Goal: Navigation & Orientation: Understand site structure

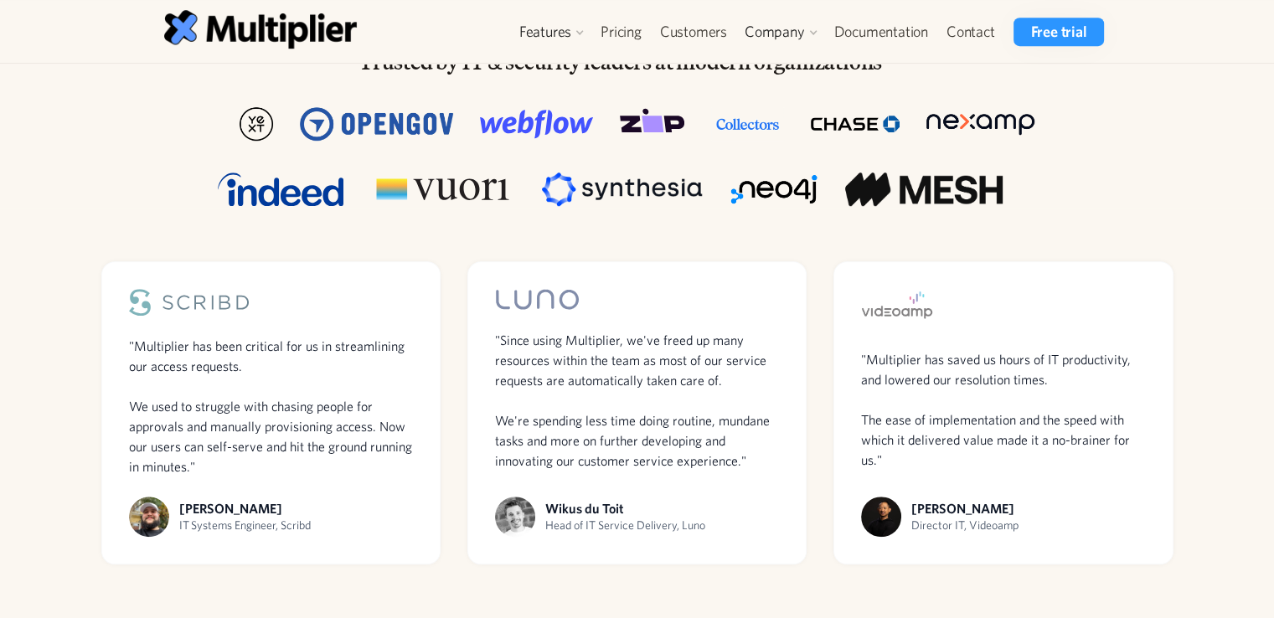
scroll to position [586, 0]
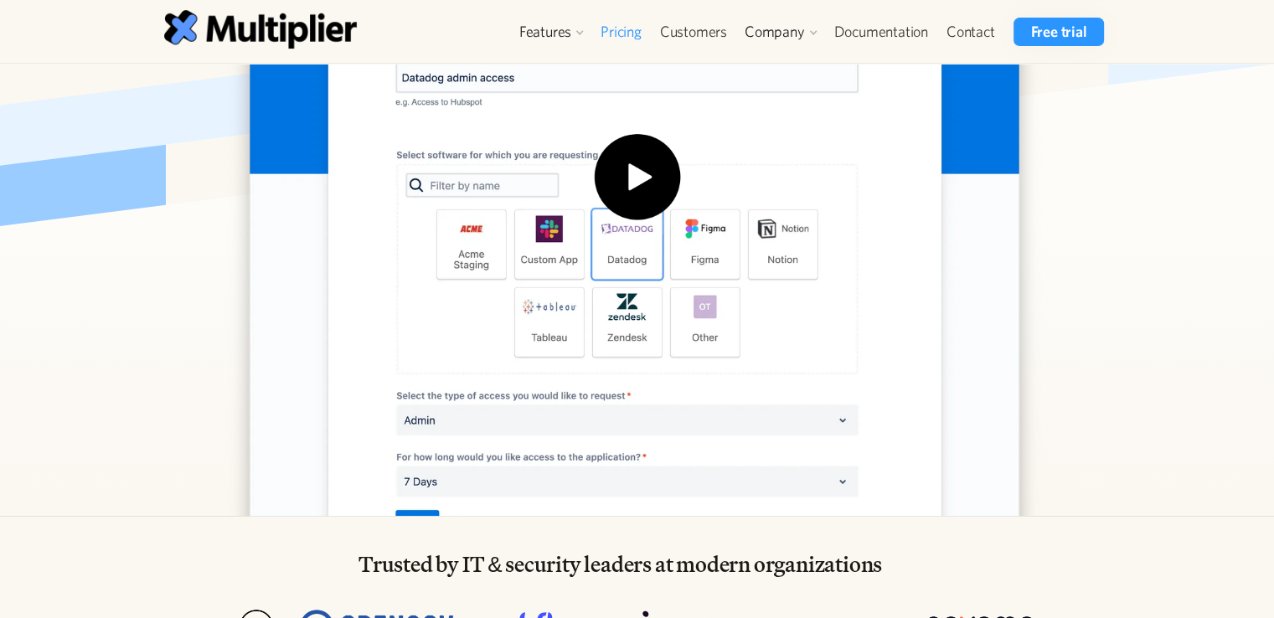
click at [634, 37] on link "Pricing" at bounding box center [620, 32] width 59 height 28
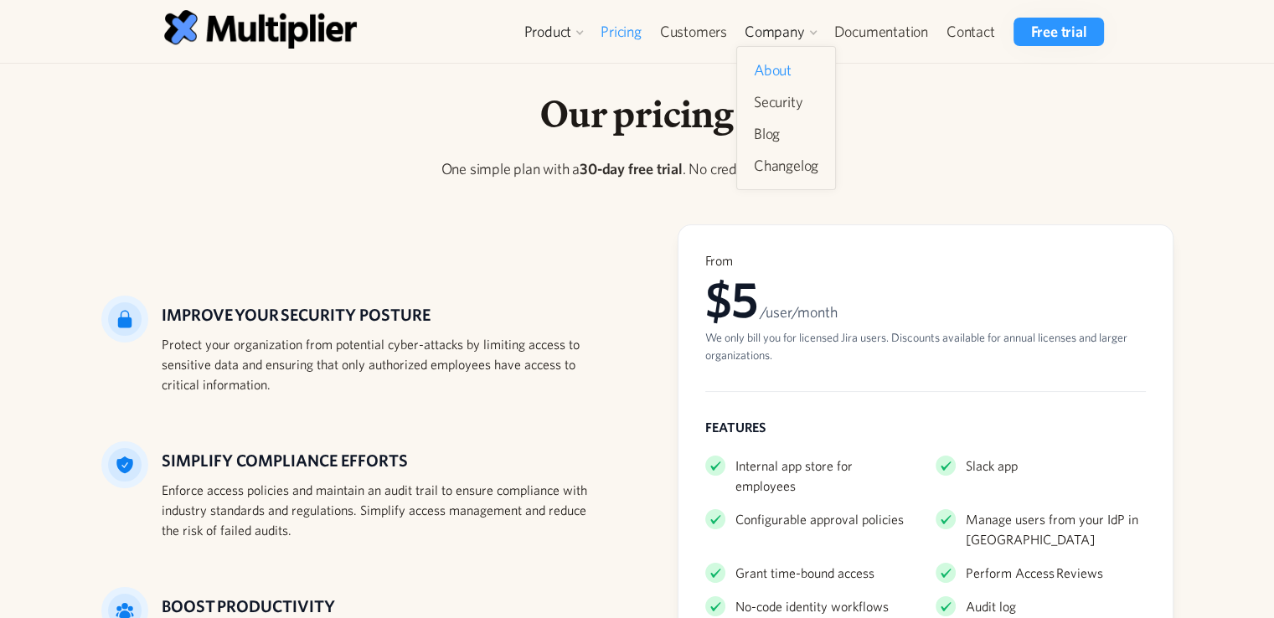
click at [771, 64] on link "About" at bounding box center [786, 70] width 78 height 30
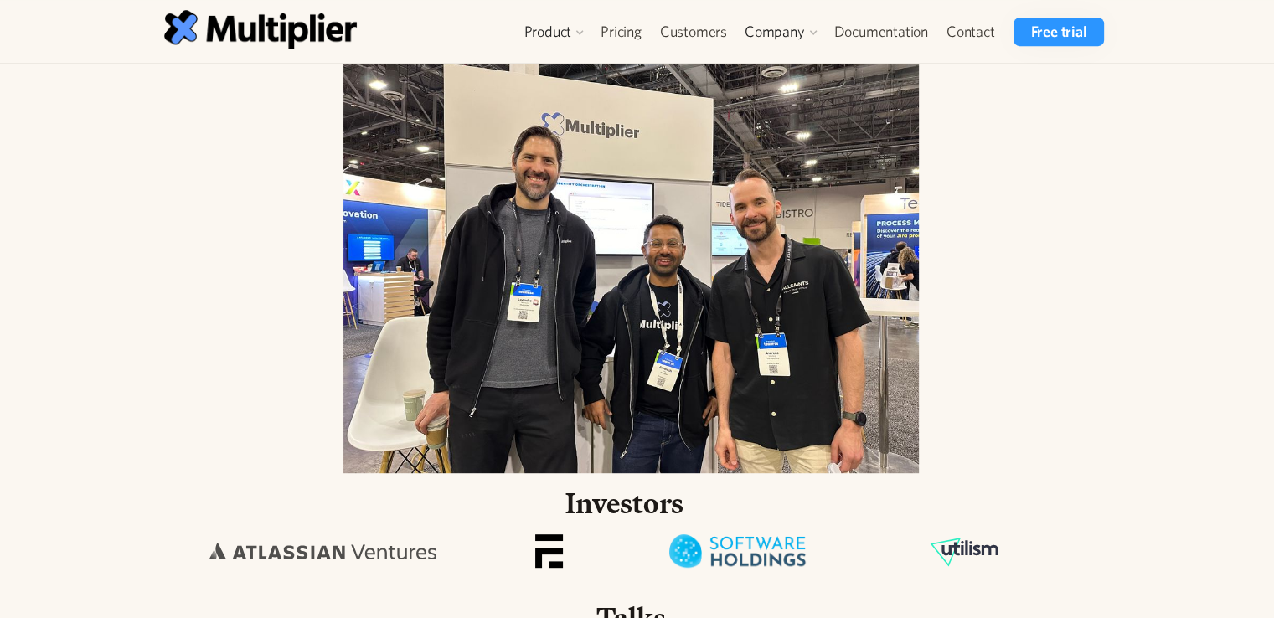
scroll to position [837, 0]
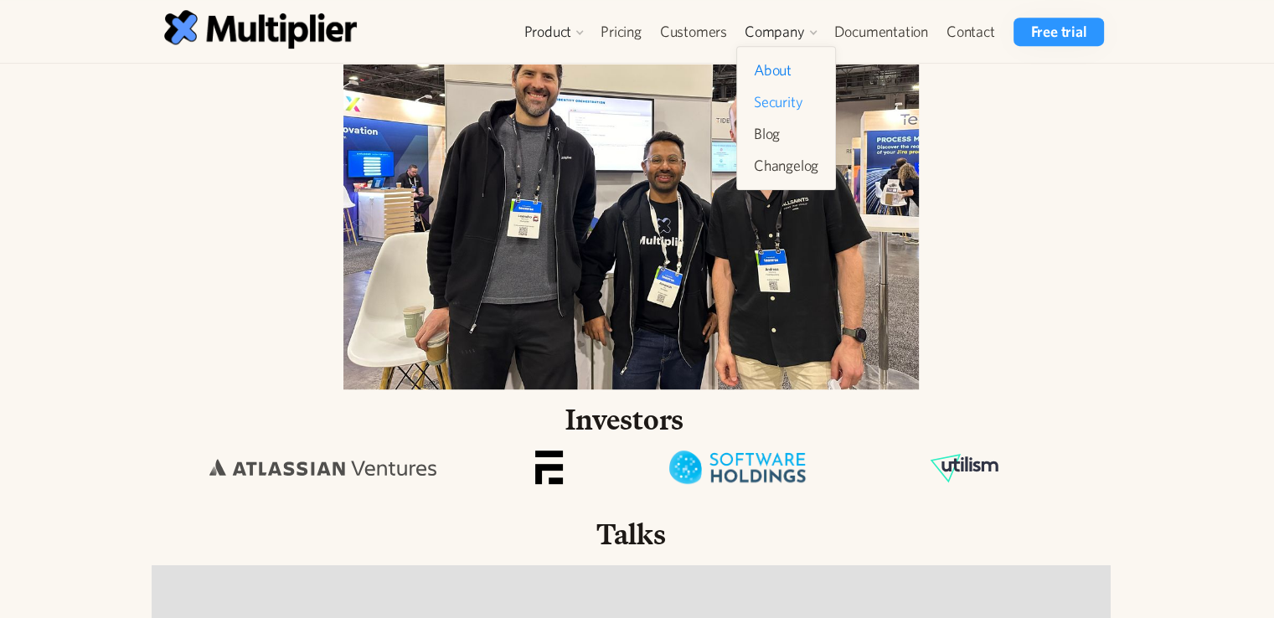
click at [787, 98] on link "Security" at bounding box center [786, 102] width 78 height 30
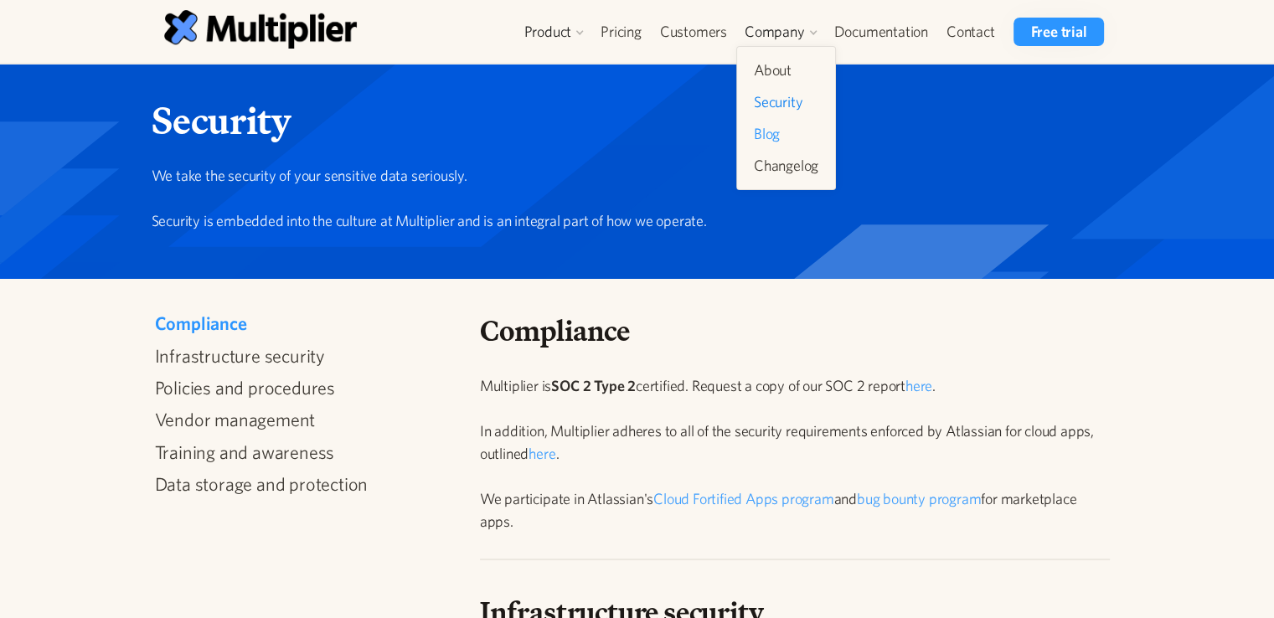
click at [775, 131] on link "Blog" at bounding box center [786, 134] width 78 height 30
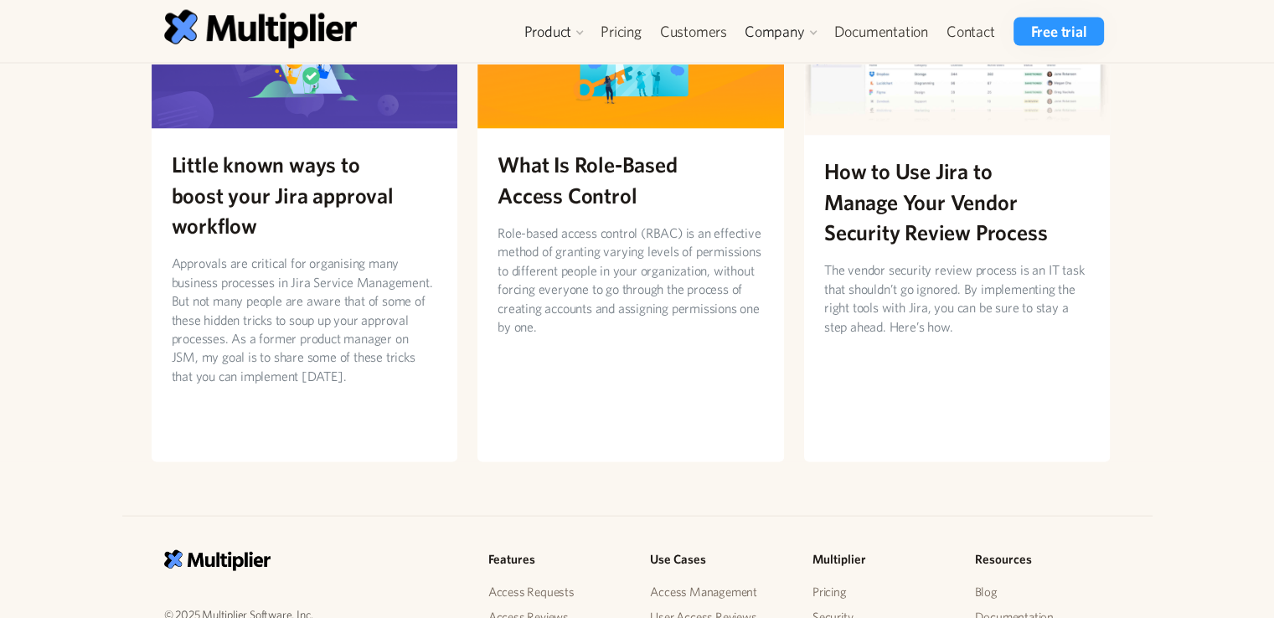
scroll to position [3350, 0]
